Goal: Task Accomplishment & Management: Use online tool/utility

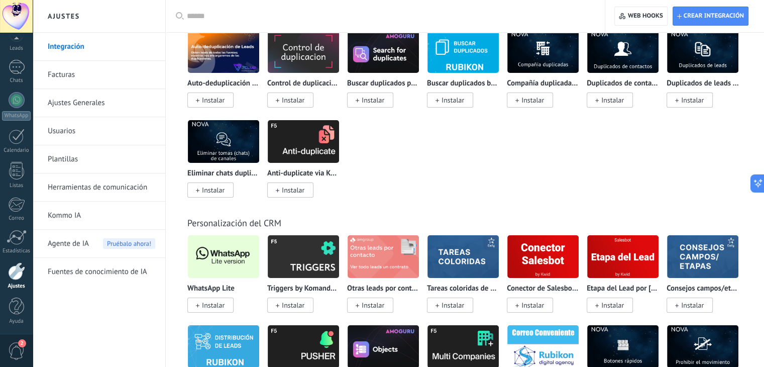
scroll to position [3502, 0]
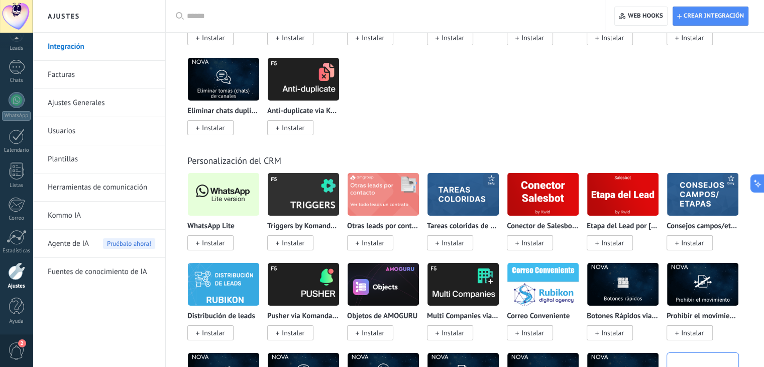
click at [410, 138] on div "Auto-deduplicación de Leads (7Club&Roydis) Instalar Control de duplicación por …" at bounding box center [469, 57] width 565 height 180
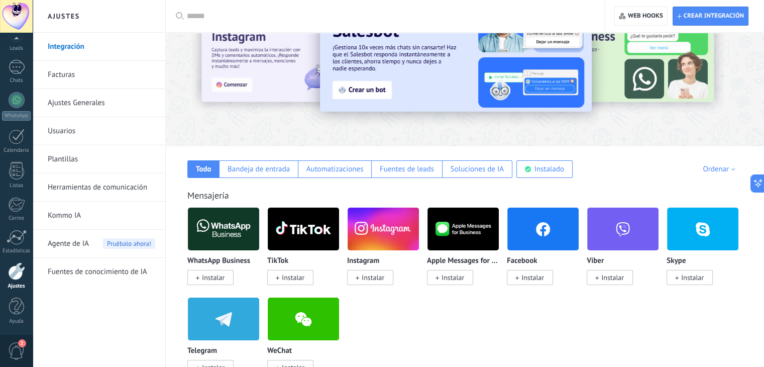
scroll to position [50, 0]
